Goal: Task Accomplishment & Management: Manage account settings

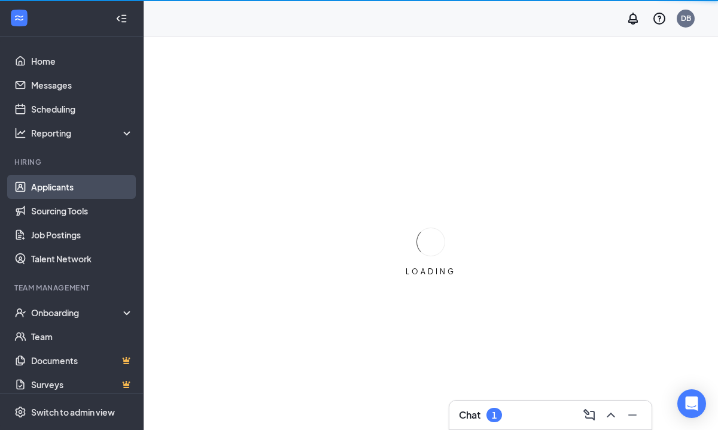
click at [48, 183] on link "Applicants" at bounding box center [82, 187] width 102 height 24
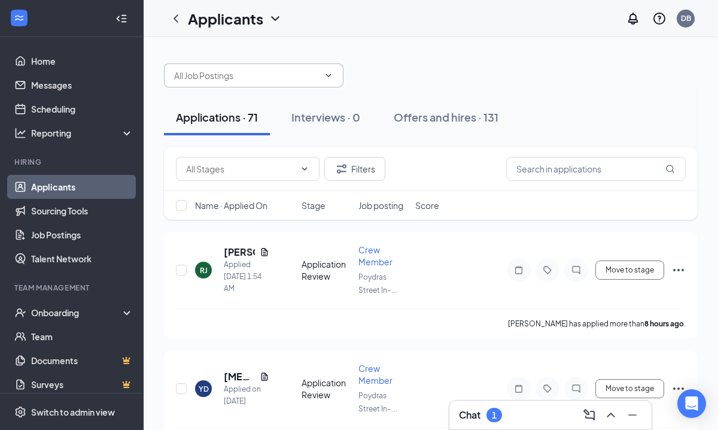
click at [318, 78] on input "text" at bounding box center [246, 75] width 145 height 13
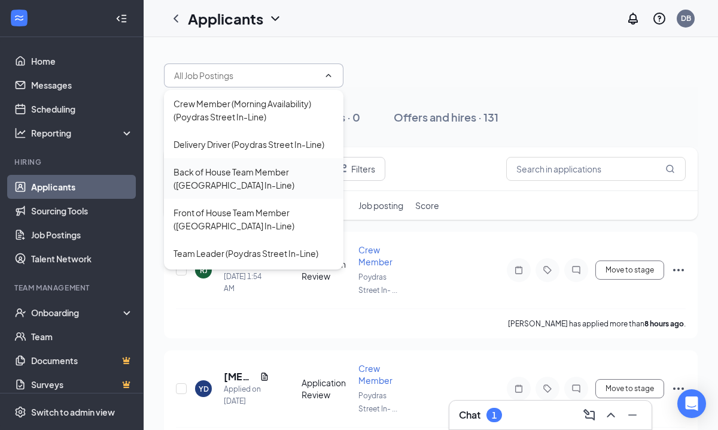
click at [264, 169] on div "Back of House Team Member ([GEOGRAPHIC_DATA] In-Line)" at bounding box center [254, 178] width 160 height 26
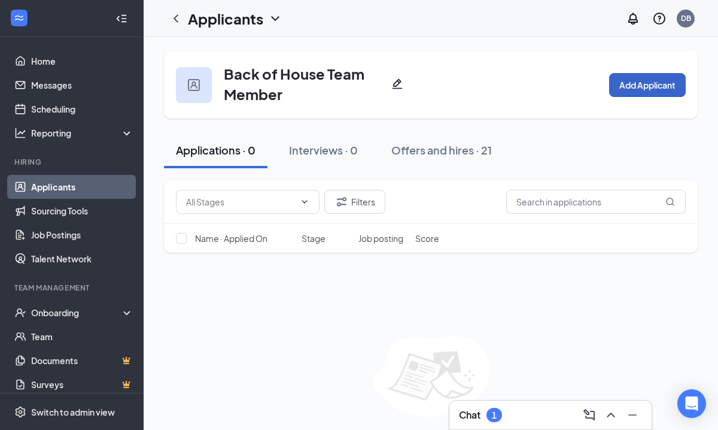
click at [640, 82] on button "Add Applicant" at bounding box center [647, 85] width 77 height 24
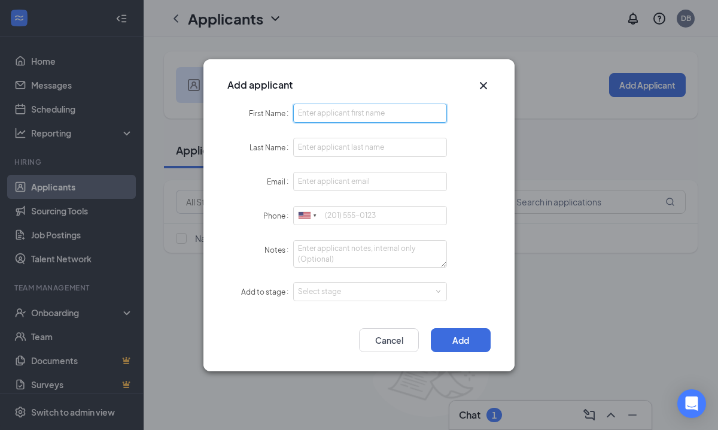
click at [337, 113] on input "First Name" at bounding box center [370, 113] width 154 height 19
type input "y"
type input "Yuli"
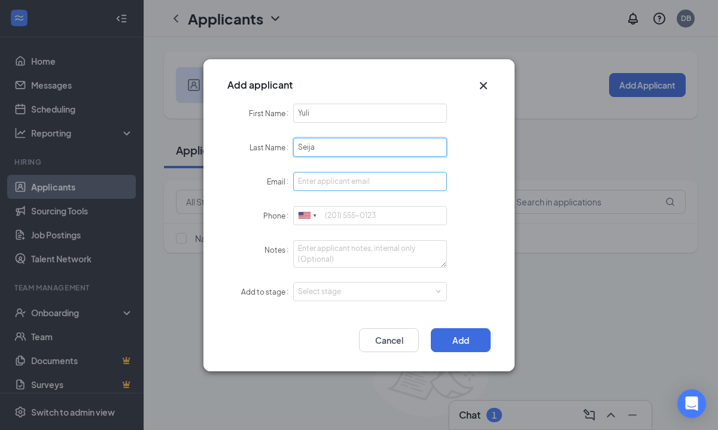
type input "Seija"
click at [351, 180] on input "Email" at bounding box center [370, 181] width 154 height 19
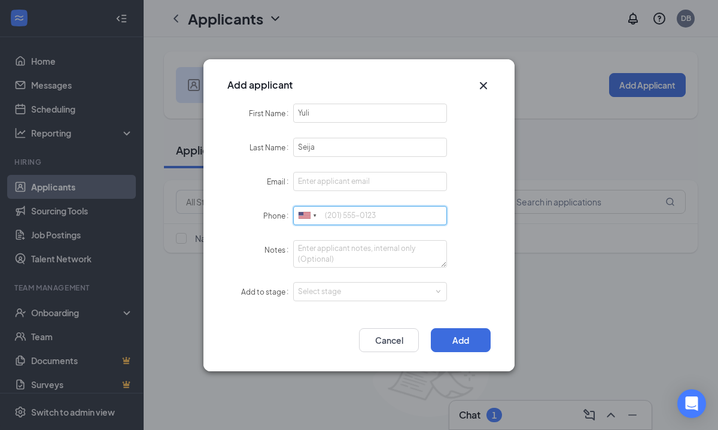
click at [331, 218] on input "Phone" at bounding box center [370, 215] width 154 height 19
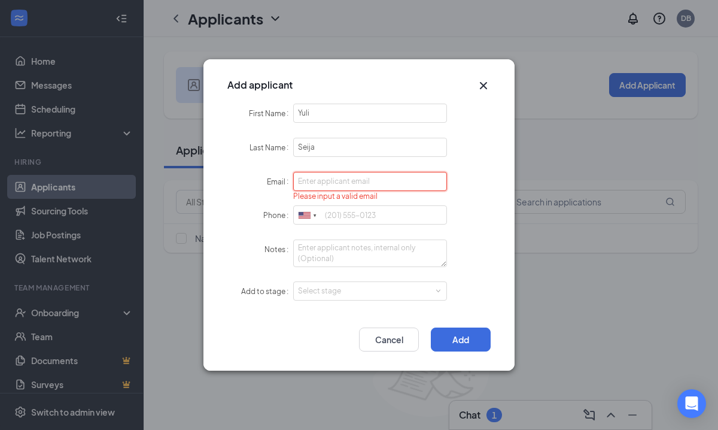
click at [359, 182] on input "Email" at bounding box center [370, 181] width 154 height 19
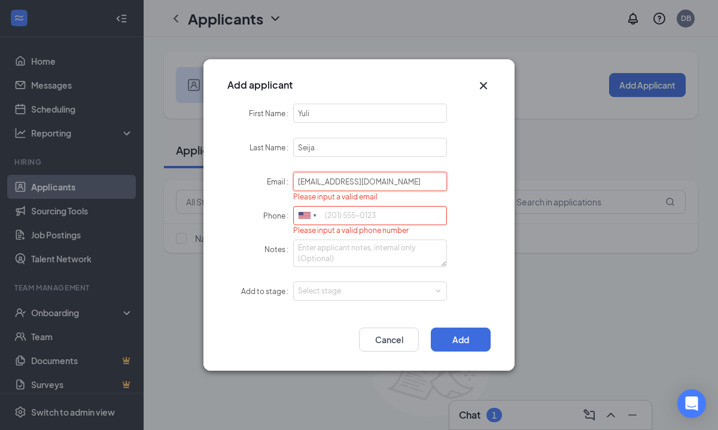
drag, startPoint x: 311, startPoint y: 175, endPoint x: 366, endPoint y: 214, distance: 67.9
click at [366, 214] on form "First Name Yuli Last Name [PERSON_NAME] Email [EMAIL_ADDRESS][DOMAIN_NAME] Plea…" at bounding box center [358, 210] width 263 height 212
type input "[EMAIL_ADDRESS][DOMAIN_NAME]"
click at [342, 212] on input "Phone" at bounding box center [370, 215] width 154 height 19
type input "3"
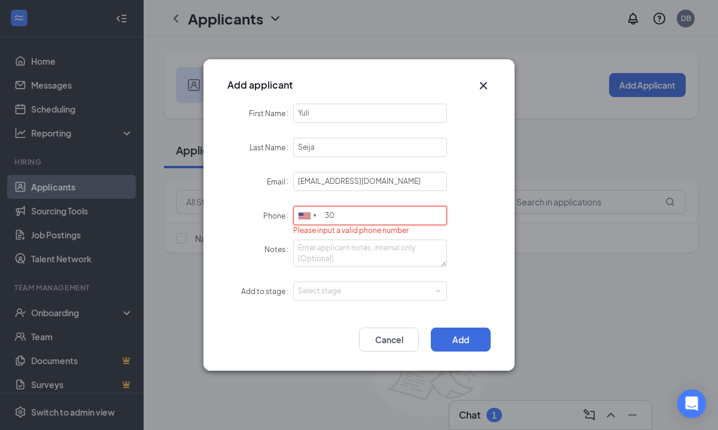
type input "3"
click at [444, 222] on input "5044794446" at bounding box center [370, 215] width 154 height 19
type input "5044794446"
click at [483, 215] on div "Phone [GEOGRAPHIC_DATA] + 1 [GEOGRAPHIC_DATA] + 44 [GEOGRAPHIC_DATA] (‫[GEOGRAP…" at bounding box center [358, 216] width 263 height 20
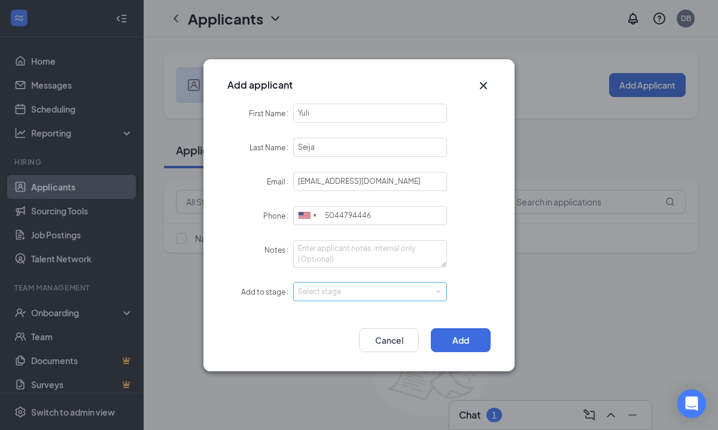
click at [405, 290] on div "Select stage" at bounding box center [367, 292] width 139 height 12
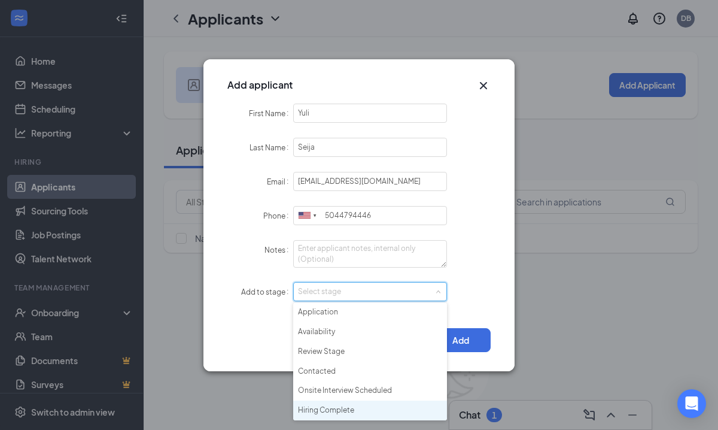
click at [345, 407] on li "Hiring Complete" at bounding box center [370, 410] width 154 height 20
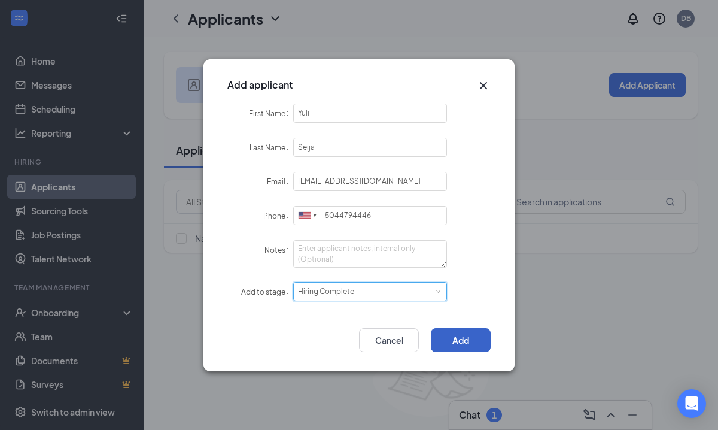
click at [473, 336] on button "Add" at bounding box center [461, 340] width 60 height 24
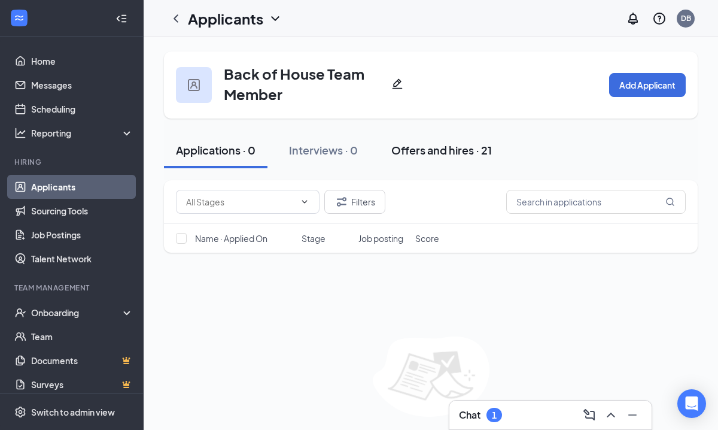
click at [433, 142] on div "Offers and hires · 21" at bounding box center [441, 149] width 101 height 15
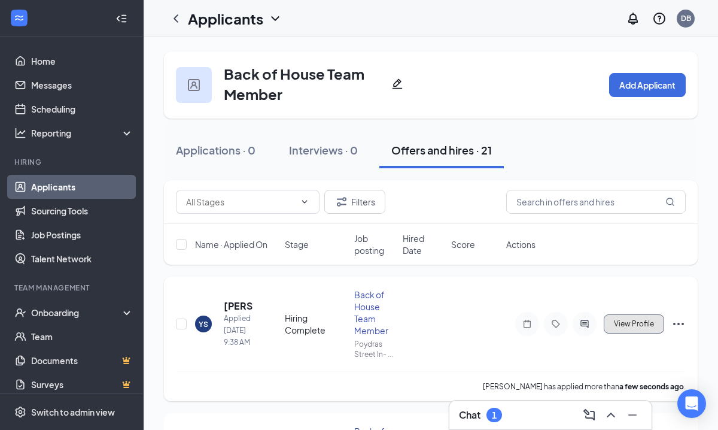
click at [659, 323] on button "View Profile" at bounding box center [634, 323] width 60 height 19
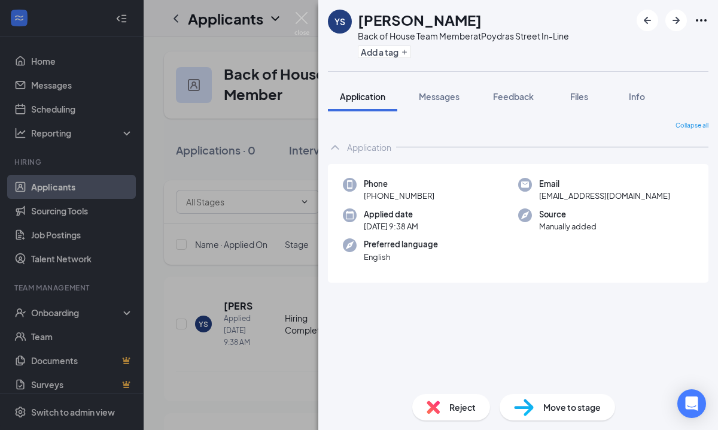
click at [544, 411] on span "Move to stage" at bounding box center [572, 406] width 57 height 13
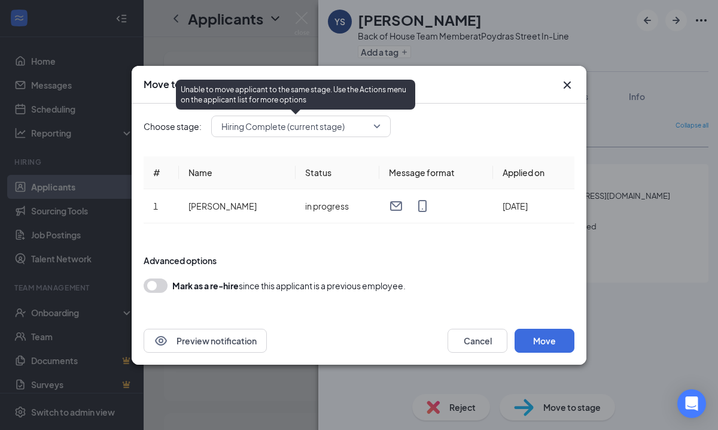
click at [362, 123] on span "Hiring Complete (current stage)" at bounding box center [295, 126] width 148 height 18
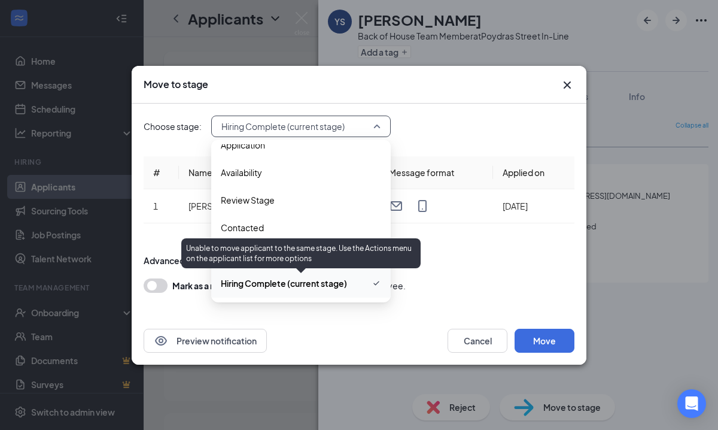
click at [336, 278] on span "Hiring Complete (current stage)" at bounding box center [284, 283] width 126 height 13
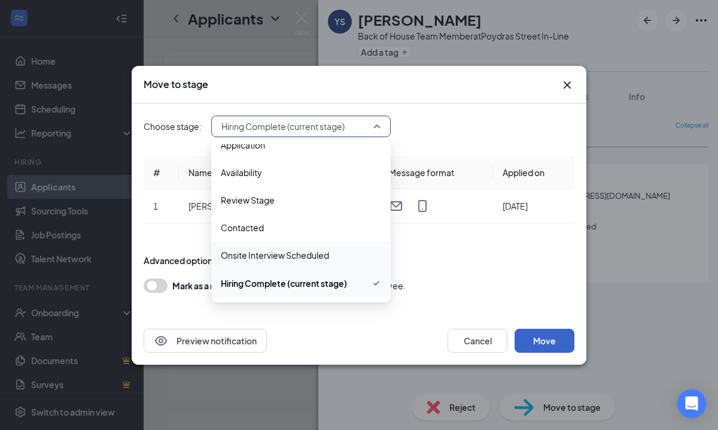
click at [563, 339] on button "Move" at bounding box center [545, 341] width 60 height 24
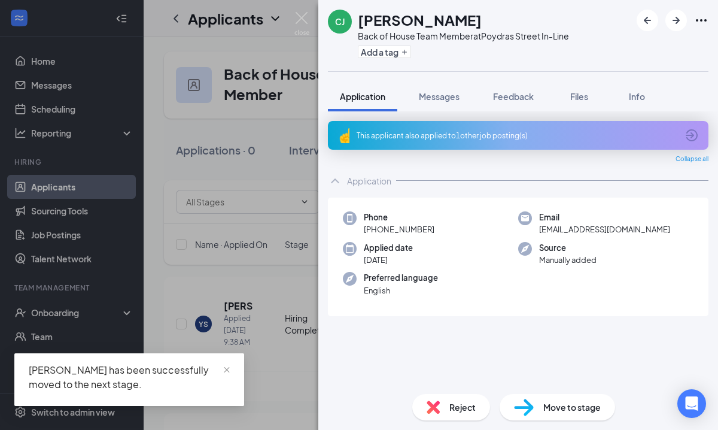
click at [282, 362] on div "[PERSON_NAME] [PERSON_NAME] Back of House Team Member at [GEOGRAPHIC_DATA] In-L…" at bounding box center [359, 215] width 718 height 430
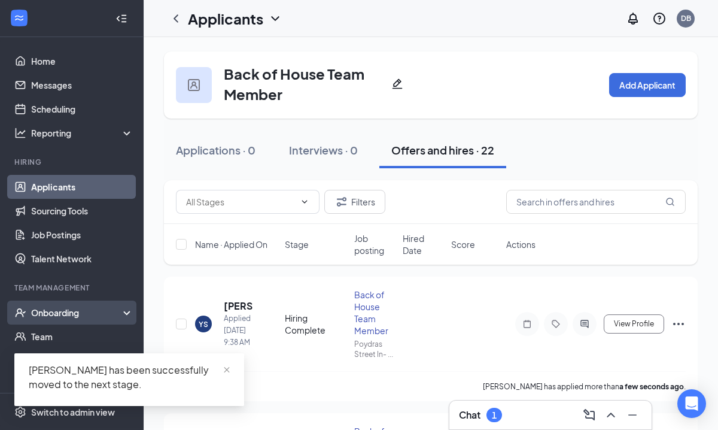
click at [99, 310] on div "Onboarding" at bounding box center [77, 312] width 92 height 12
click at [101, 331] on link "Overview" at bounding box center [82, 336] width 102 height 24
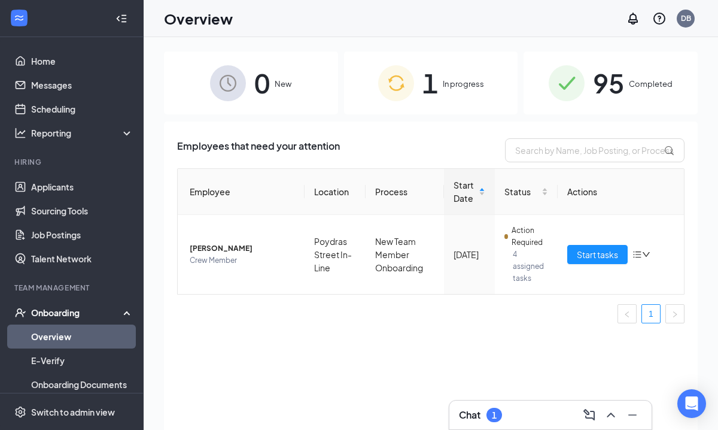
click at [454, 78] on span "In progress" at bounding box center [463, 84] width 41 height 12
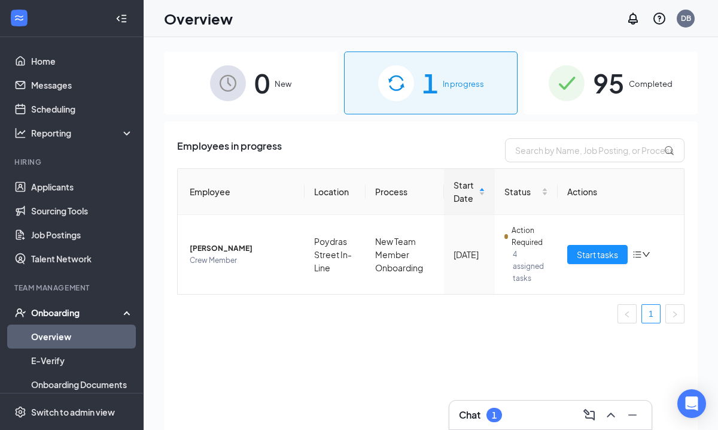
click at [259, 96] on span "0" at bounding box center [262, 82] width 16 height 41
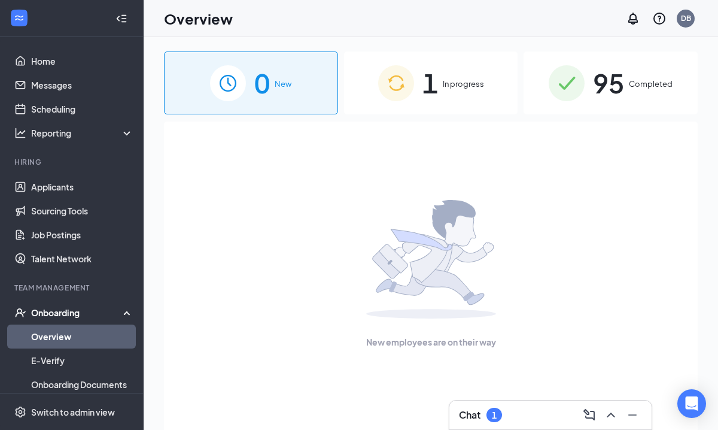
click at [56, 314] on div "Onboarding" at bounding box center [77, 312] width 92 height 12
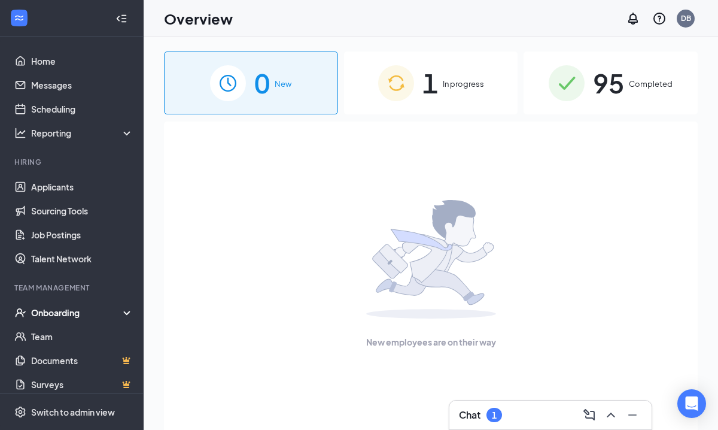
click at [89, 309] on div "Onboarding" at bounding box center [77, 312] width 92 height 12
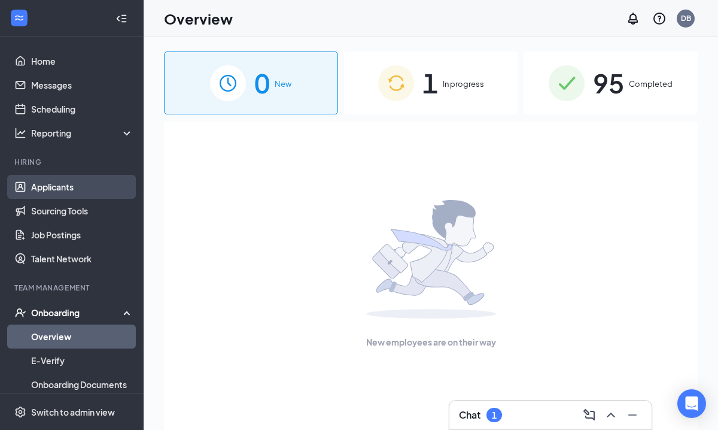
click at [68, 184] on link "Applicants" at bounding box center [82, 187] width 102 height 24
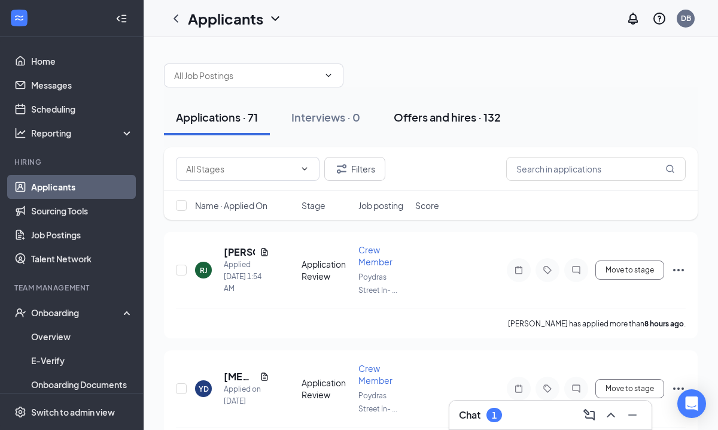
click at [462, 111] on div "Offers and hires · 132" at bounding box center [447, 117] width 107 height 15
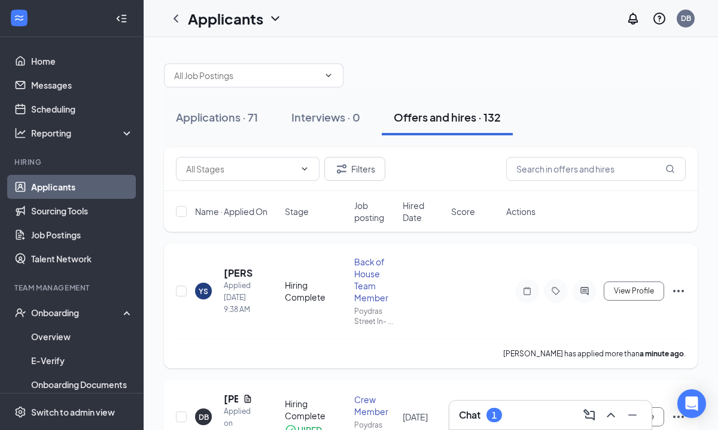
click at [680, 289] on icon "Ellipses" at bounding box center [679, 291] width 14 height 14
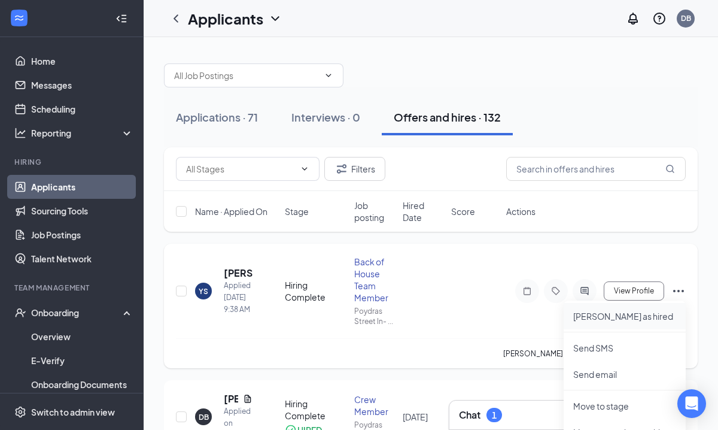
click at [607, 317] on p "[PERSON_NAME] as hired" at bounding box center [624, 316] width 103 height 12
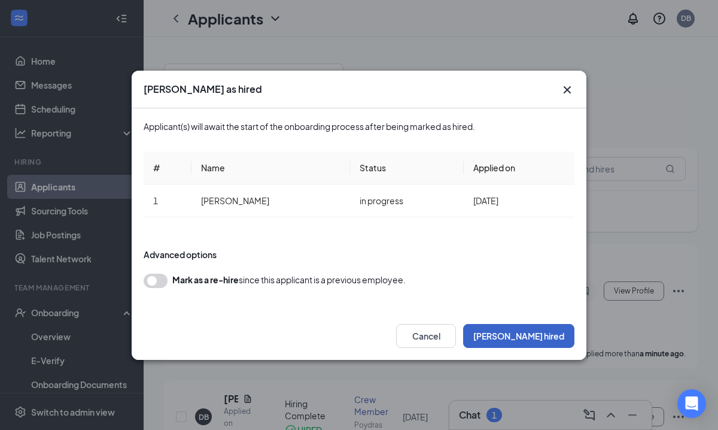
click at [533, 337] on button "[PERSON_NAME] hired" at bounding box center [518, 336] width 111 height 24
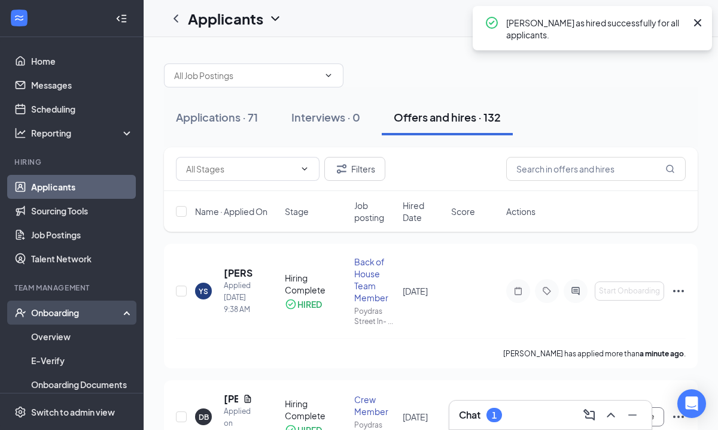
click at [57, 307] on div "Onboarding" at bounding box center [77, 312] width 92 height 12
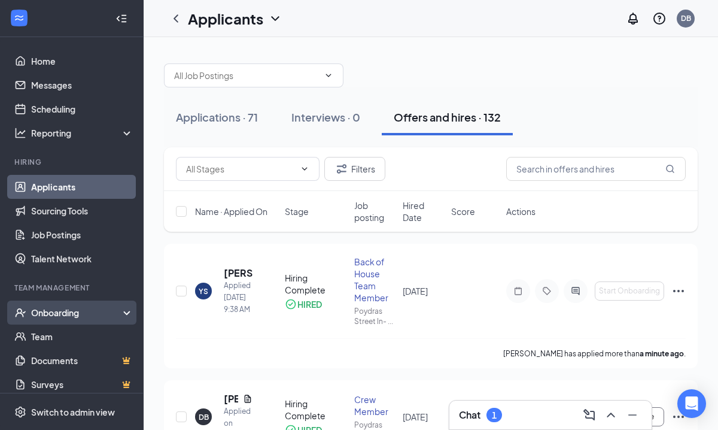
click at [58, 314] on div "Onboarding" at bounding box center [77, 312] width 92 height 12
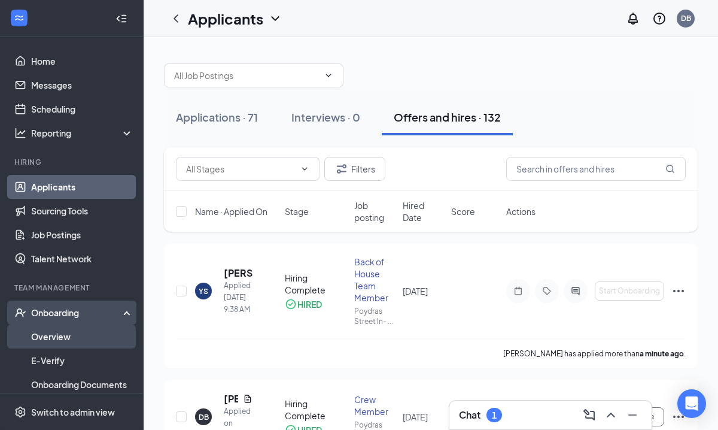
click at [70, 335] on link "Overview" at bounding box center [82, 336] width 102 height 24
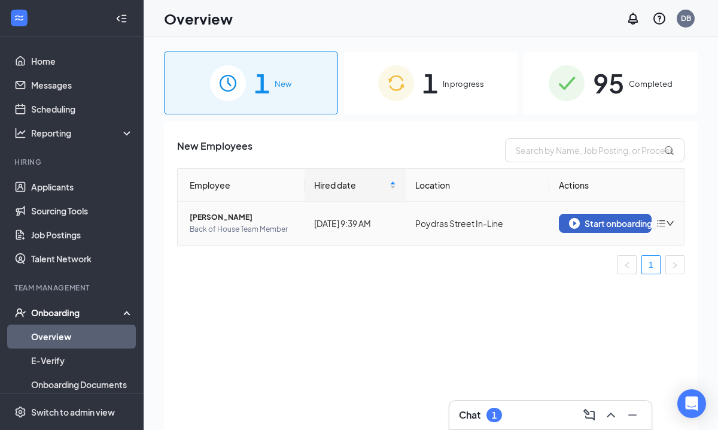
click at [590, 223] on div "Start onboarding" at bounding box center [605, 223] width 72 height 11
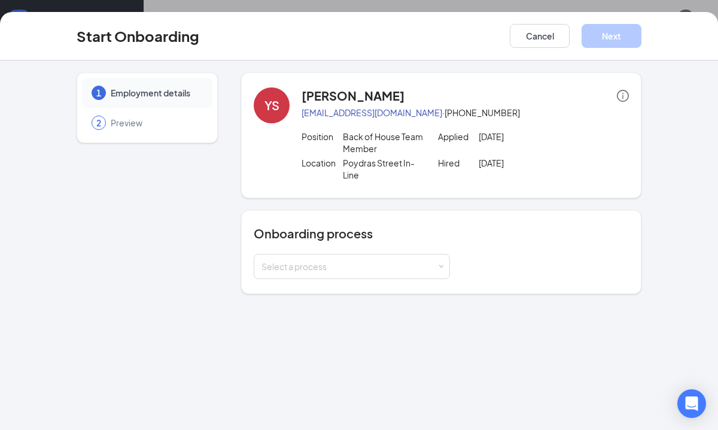
click at [366, 253] on div "Onboarding process Select a process" at bounding box center [441, 252] width 375 height 54
click at [361, 259] on div "Select a process" at bounding box center [352, 266] width 181 height 24
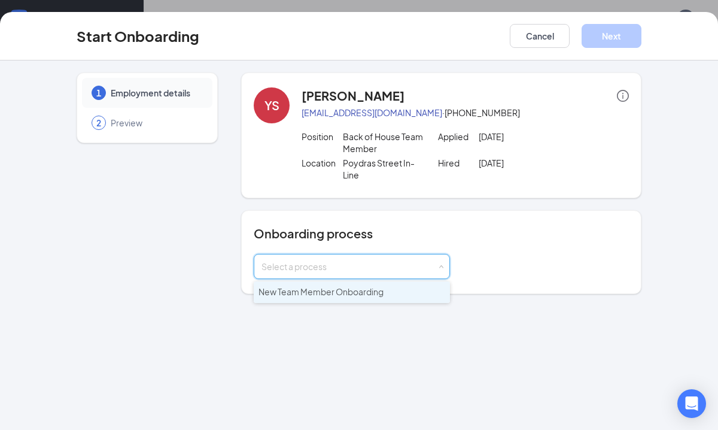
click at [330, 297] on li "New Team Member Onboarding" at bounding box center [352, 292] width 196 height 22
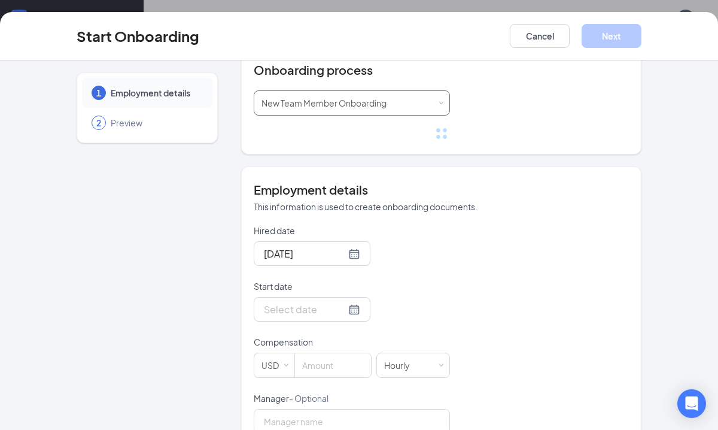
scroll to position [187, 0]
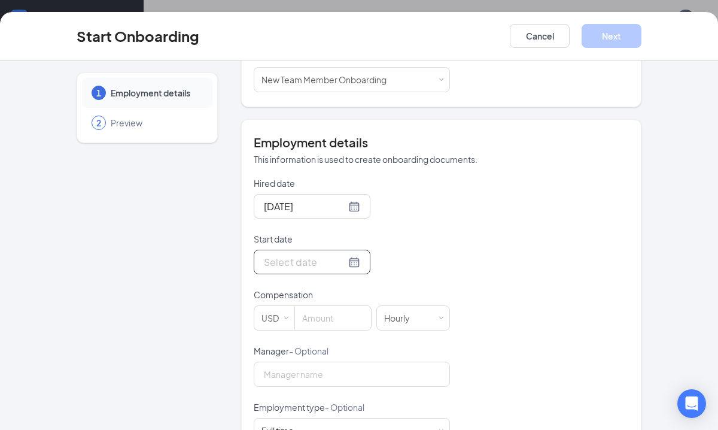
click at [342, 265] on div at bounding box center [312, 261] width 96 height 15
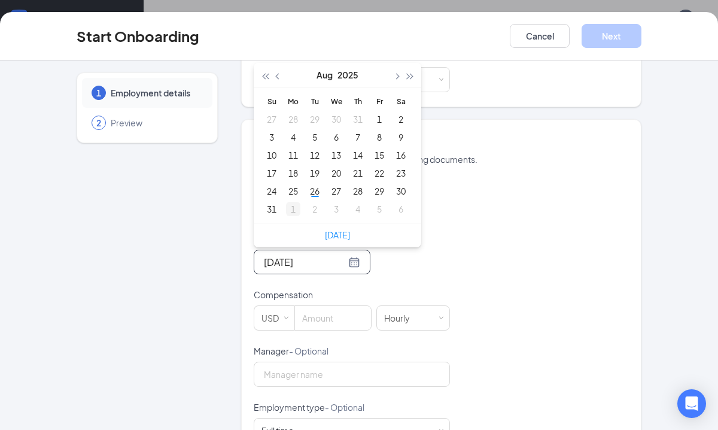
type input "[DATE]"
click at [297, 210] on div "1" at bounding box center [293, 209] width 14 height 14
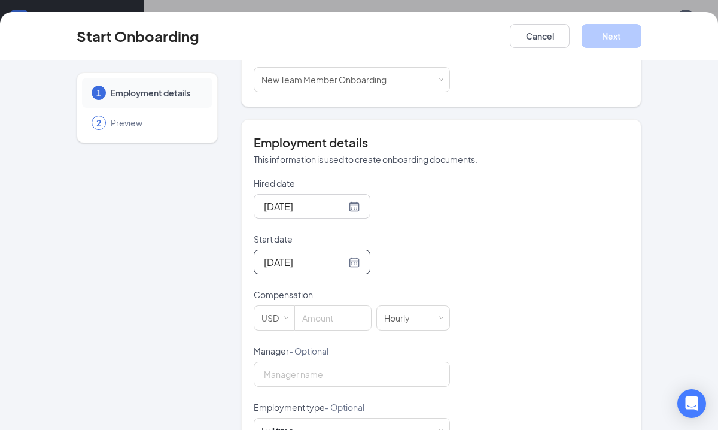
click at [341, 269] on div "[DATE]" at bounding box center [312, 262] width 117 height 25
click at [382, 289] on p "Compensation" at bounding box center [352, 295] width 196 height 12
click at [345, 316] on input at bounding box center [333, 318] width 76 height 24
type input "13"
click at [506, 308] on div "Hired date [DATE] Start date [DATE] [DATE] Su Mo Tu We Th Fr Sa 31 1 2 3 4 5 6 …" at bounding box center [441, 344] width 375 height 335
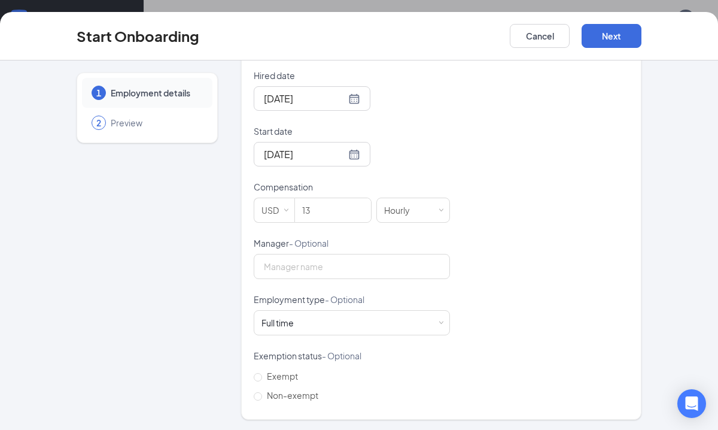
scroll to position [296, 0]
click at [428, 311] on div "Full time Works 30+ hours per week and is reasonably expected to work" at bounding box center [352, 321] width 181 height 24
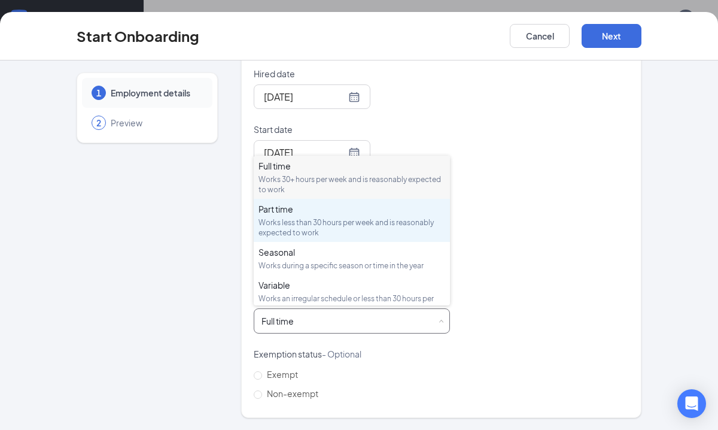
click at [310, 226] on div "Works less than 30 hours per week and is reasonably expected to work" at bounding box center [352, 227] width 187 height 20
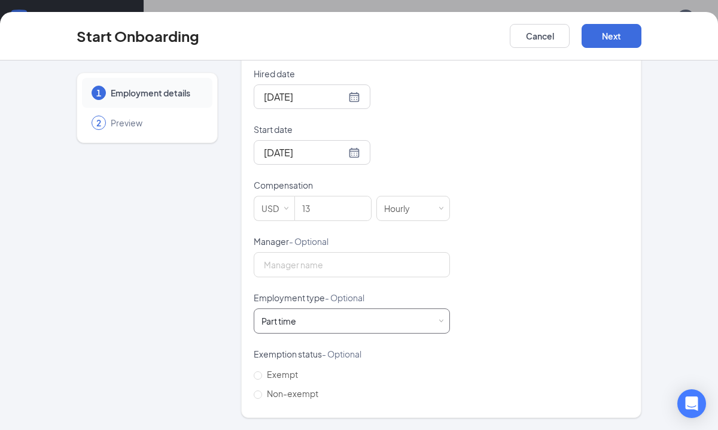
scroll to position [40, 0]
click at [620, 37] on button "Next" at bounding box center [612, 36] width 60 height 24
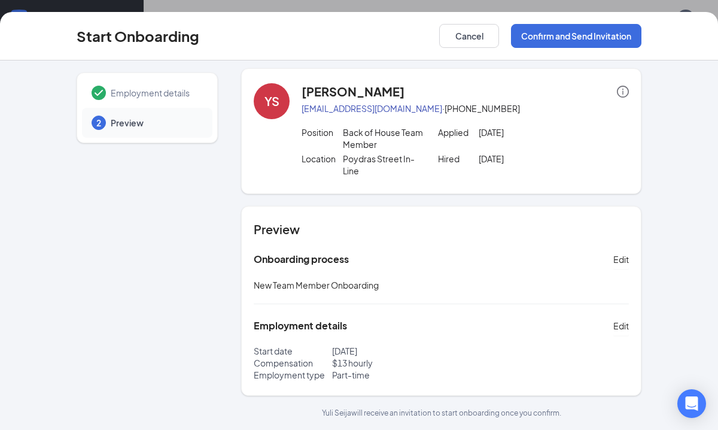
scroll to position [54, 0]
click at [569, 37] on button "Confirm and Send Invitation" at bounding box center [576, 36] width 130 height 24
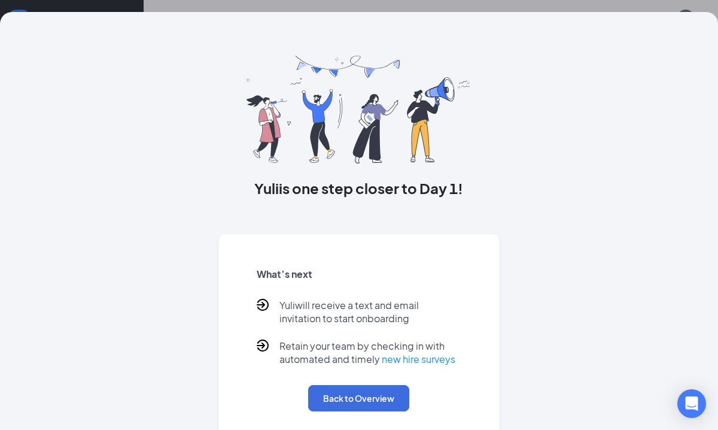
scroll to position [0, 0]
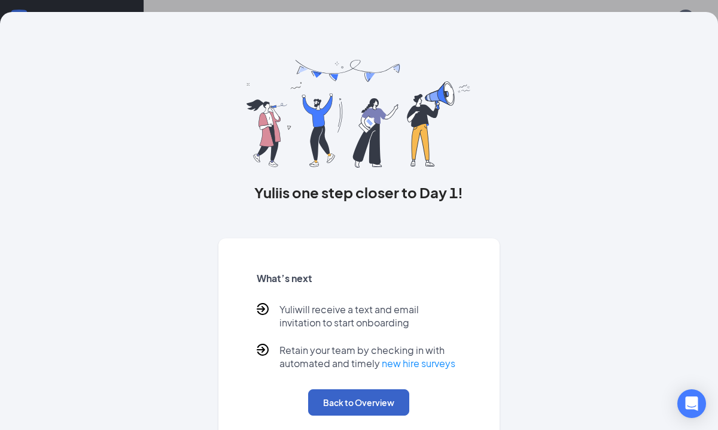
click at [333, 400] on button "Back to Overview" at bounding box center [358, 402] width 101 height 26
